Goal: Use online tool/utility: Utilize a website feature to perform a specific function

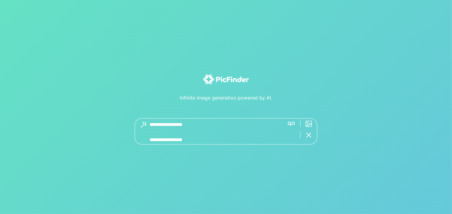
scroll to position [371, 0]
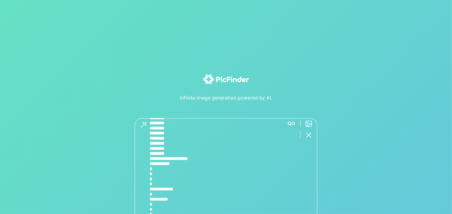
drag, startPoint x: 161, startPoint y: 178, endPoint x: 134, endPoint y: 91, distance: 91.8
click at [134, 91] on div "Infinite image generation powered by AI." at bounding box center [226, 210] width 372 height 273
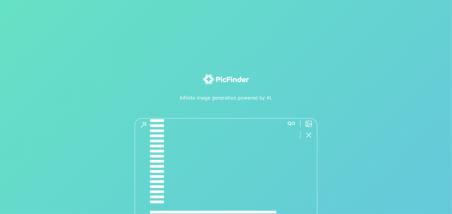
drag, startPoint x: 175, startPoint y: 170, endPoint x: 107, endPoint y: 68, distance: 122.7
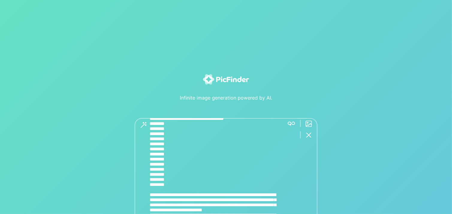
scroll to position [178, 0]
drag, startPoint x: 174, startPoint y: 169, endPoint x: 98, endPoint y: 75, distance: 120.3
click at [98, 75] on div "Infinite image generation powered by AI." at bounding box center [226, 195] width 372 height 243
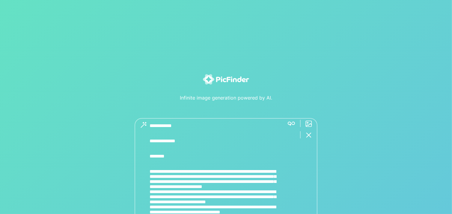
scroll to position [84, 0]
drag, startPoint x: 131, startPoint y: 134, endPoint x: 70, endPoint y: 69, distance: 88.6
click at [70, 69] on div "Infinite image generation powered by AI." at bounding box center [226, 107] width 452 height 214
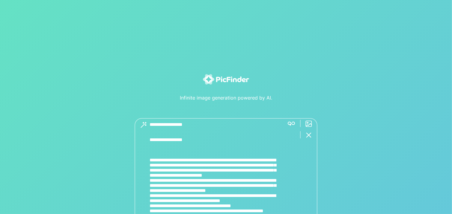
scroll to position [0, 0]
drag, startPoint x: 186, startPoint y: 145, endPoint x: 82, endPoint y: 87, distance: 119.9
click at [82, 87] on div "Infinite image generation powered by AI." at bounding box center [226, 178] width 372 height 208
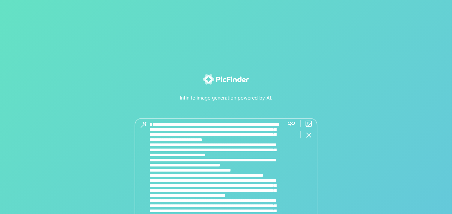
type textarea "**********"
